Goal: Navigation & Orientation: Find specific page/section

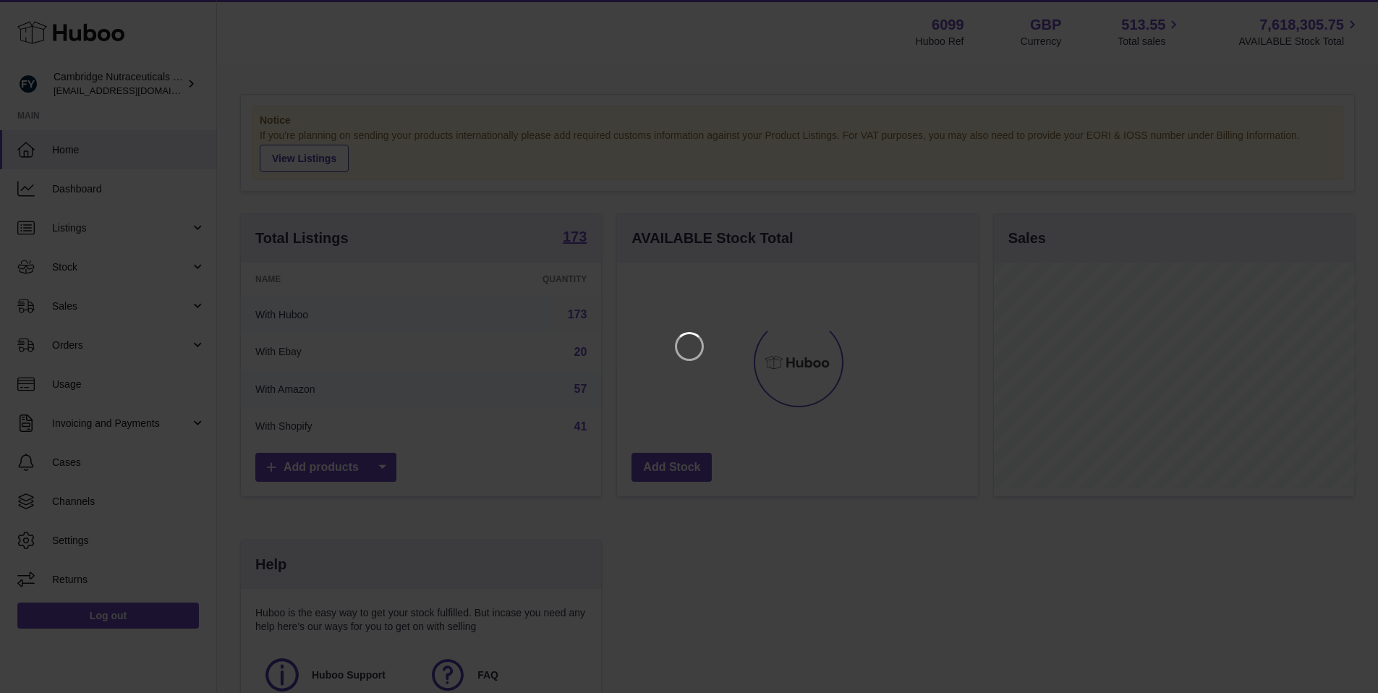
scroll to position [226, 364]
click at [1344, 16] on icon "Close" at bounding box center [1350, 12] width 17 height 17
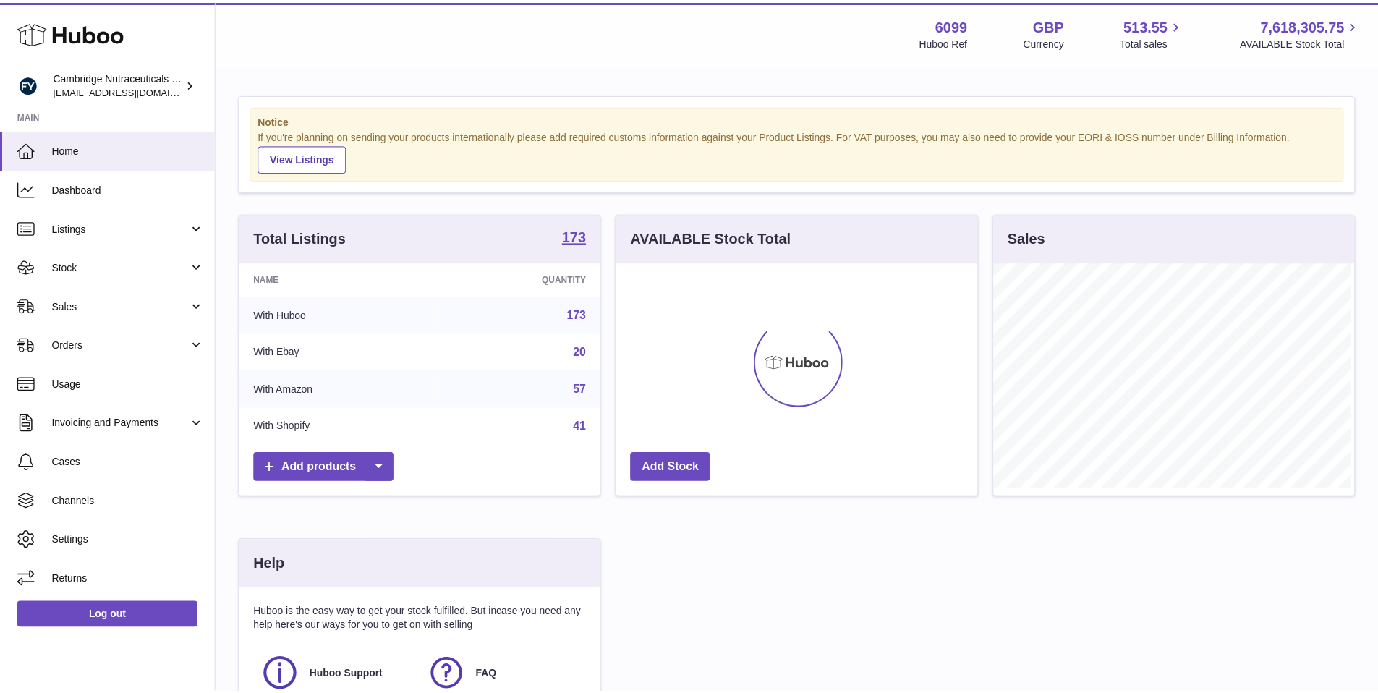
scroll to position [722896, 722761]
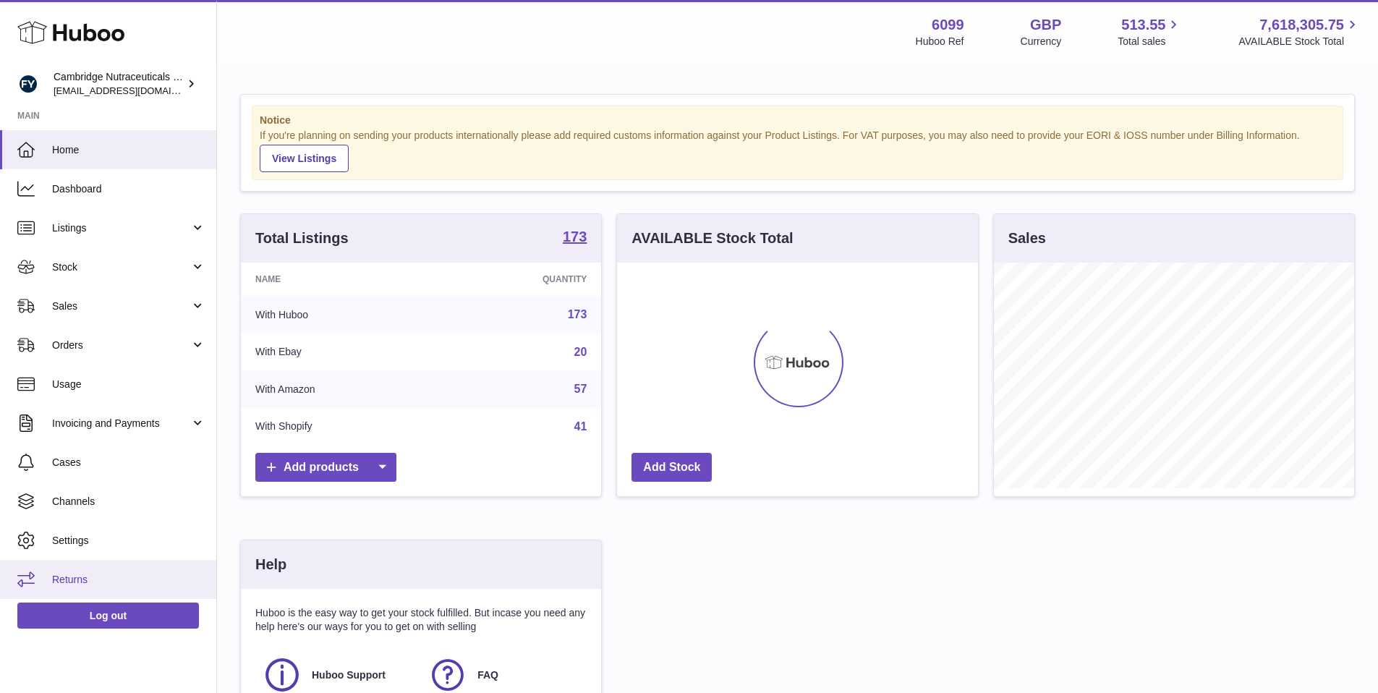
click at [73, 573] on span "Returns" at bounding box center [128, 580] width 153 height 14
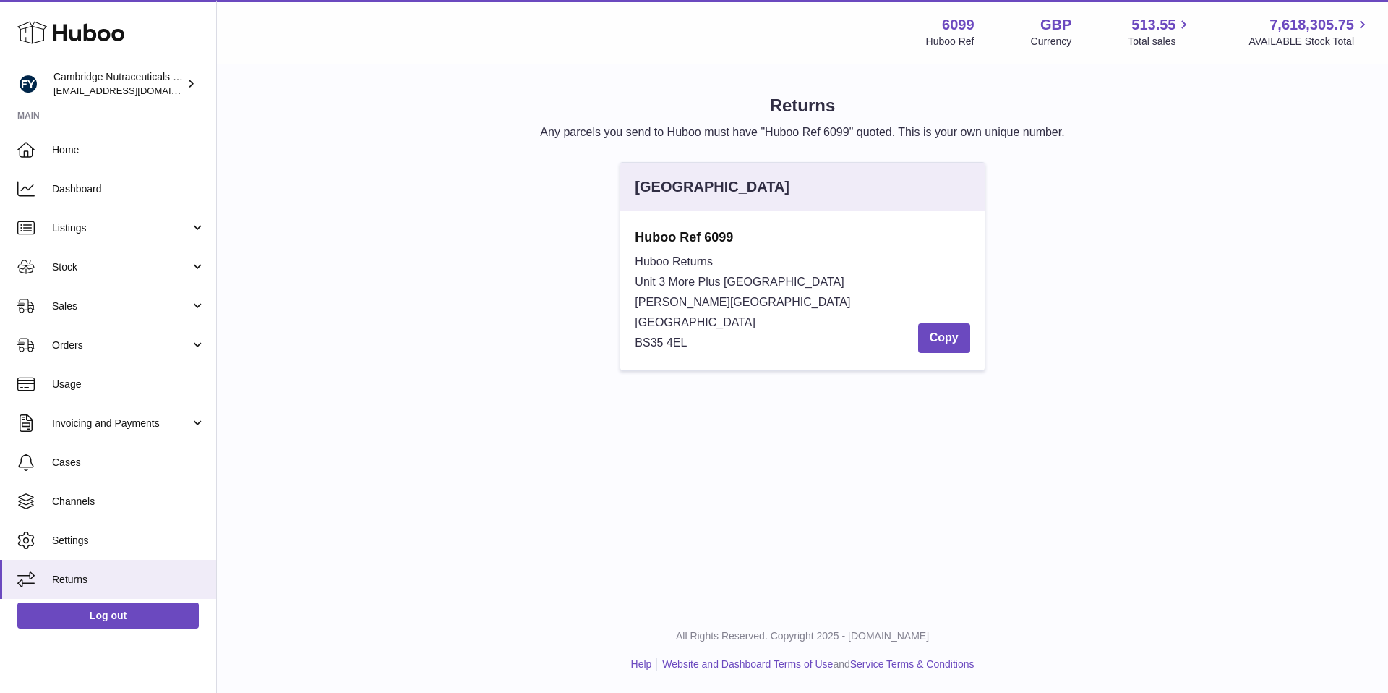
drag, startPoint x: 694, startPoint y: 343, endPoint x: 628, endPoint y: 239, distance: 124.2
click at [628, 239] on div "Huboo Ref 6099 Huboo Returns Unit 3 More [GEOGRAPHIC_DATA][PERSON_NAME][STREET_…" at bounding box center [802, 290] width 364 height 159
copy div "Huboo Ref [STREET_ADDRESS][GEOGRAPHIC_DATA][PERSON_NAME]"
